Goal: Find specific page/section: Find specific page/section

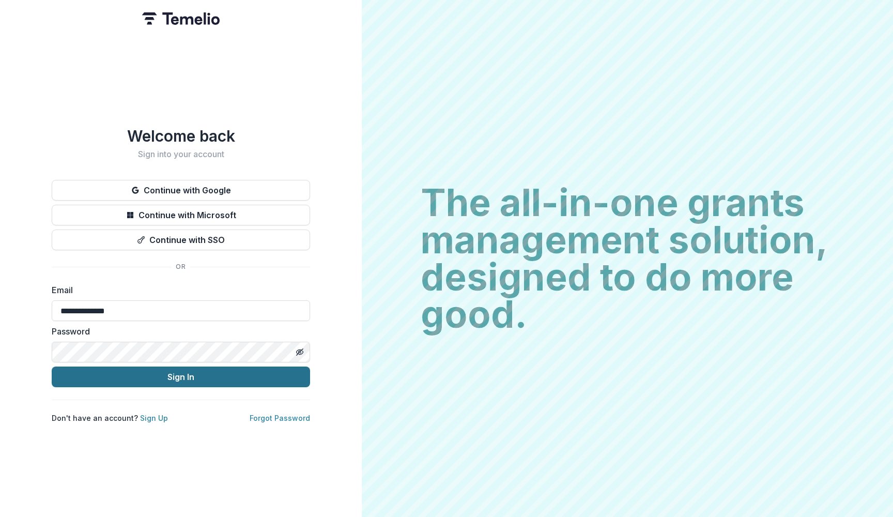
click at [195, 374] on button "Sign In" at bounding box center [181, 376] width 258 height 21
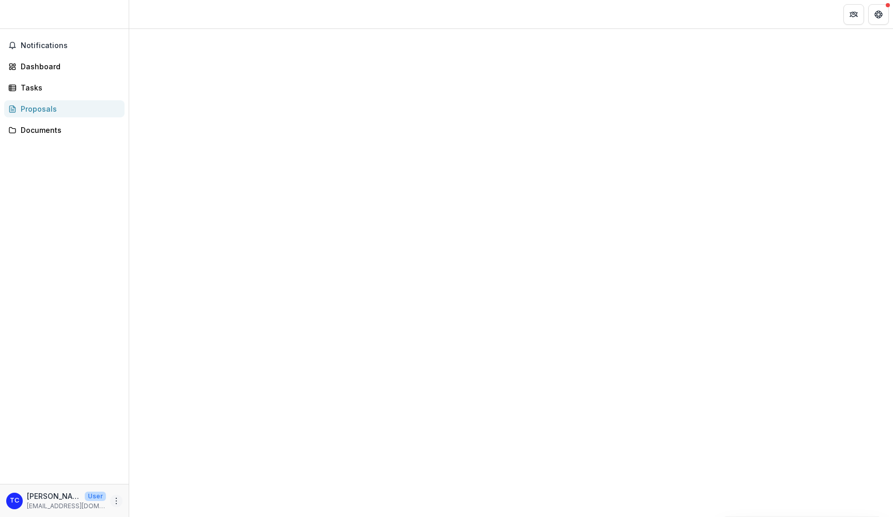
click at [114, 498] on icon "More" at bounding box center [116, 500] width 8 height 8
click at [100, 390] on div "Notifications Dashboard Tasks Proposals Documents" at bounding box center [64, 256] width 129 height 455
click at [69, 237] on div "Notifications Dashboard Tasks Proposals Documents" at bounding box center [64, 256] width 129 height 455
click at [877, 10] on icon "Get Help" at bounding box center [878, 14] width 8 height 8
click at [877, 12] on icon "Get Help" at bounding box center [878, 14] width 8 height 8
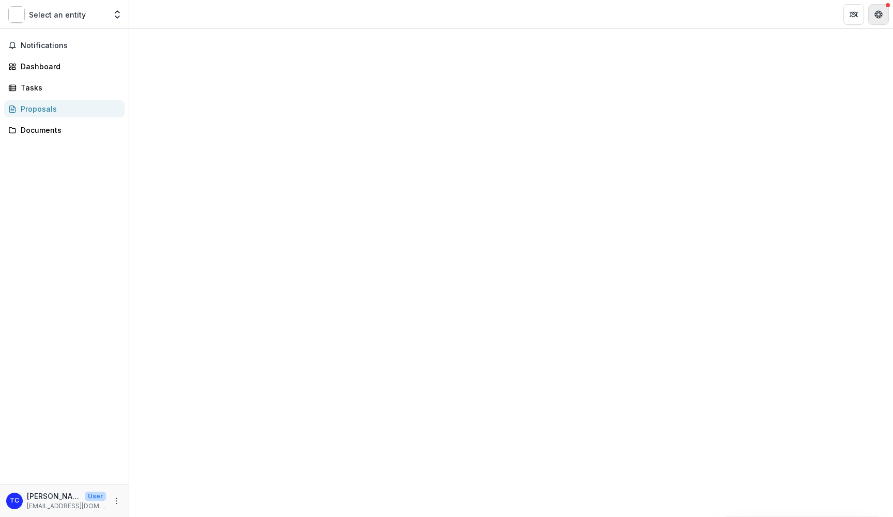
click at [877, 12] on icon "Get Help" at bounding box center [878, 14] width 8 height 8
click at [560, 253] on div at bounding box center [511, 164] width 764 height 271
click at [519, 325] on div at bounding box center [511, 273] width 764 height 488
